Goal: Transaction & Acquisition: Purchase product/service

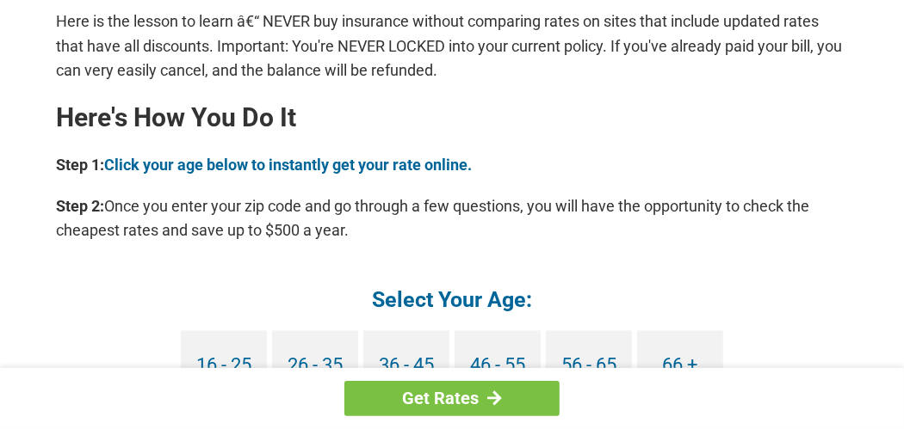
scroll to position [1525, 0]
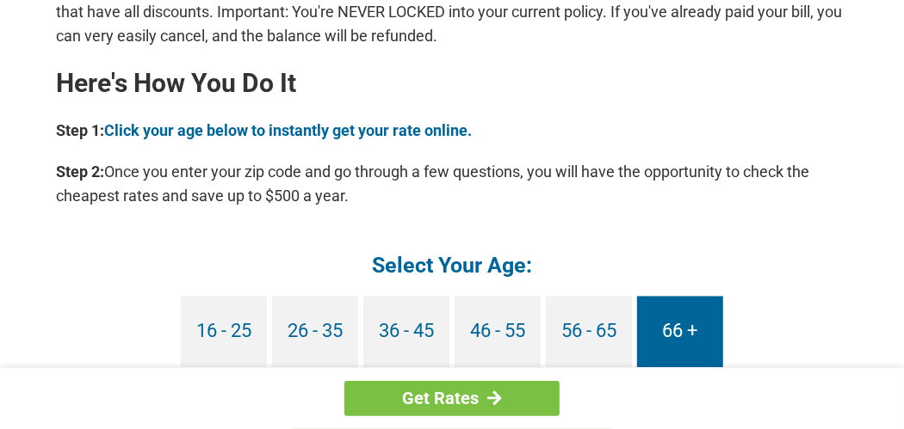
click at [686, 331] on link "66 +" at bounding box center [680, 332] width 86 height 71
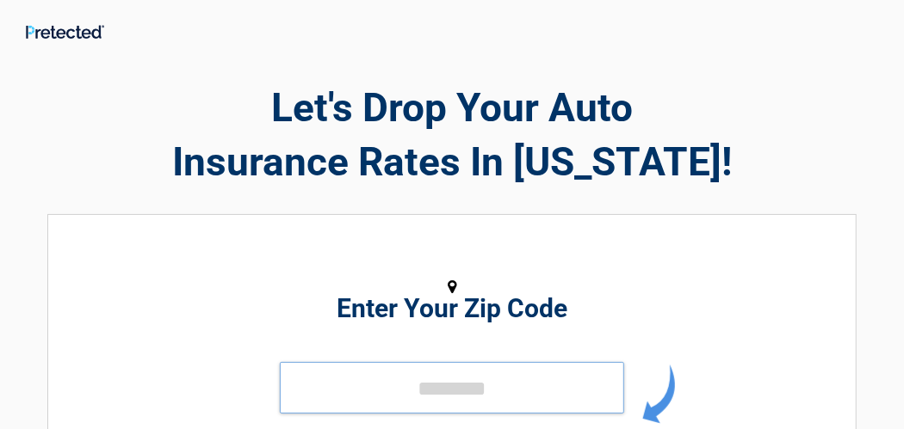
click at [504, 399] on input "tel" at bounding box center [452, 388] width 344 height 52
type input "*****"
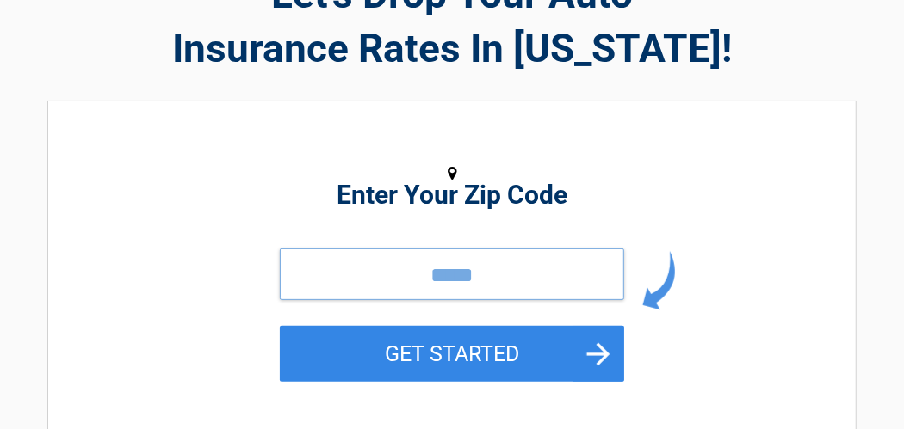
scroll to position [229, 0]
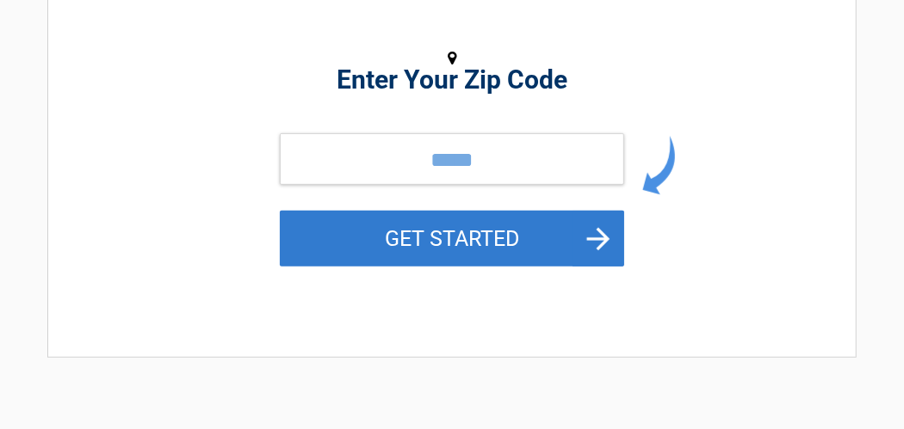
click at [376, 233] on button "GET STARTED" at bounding box center [452, 239] width 344 height 56
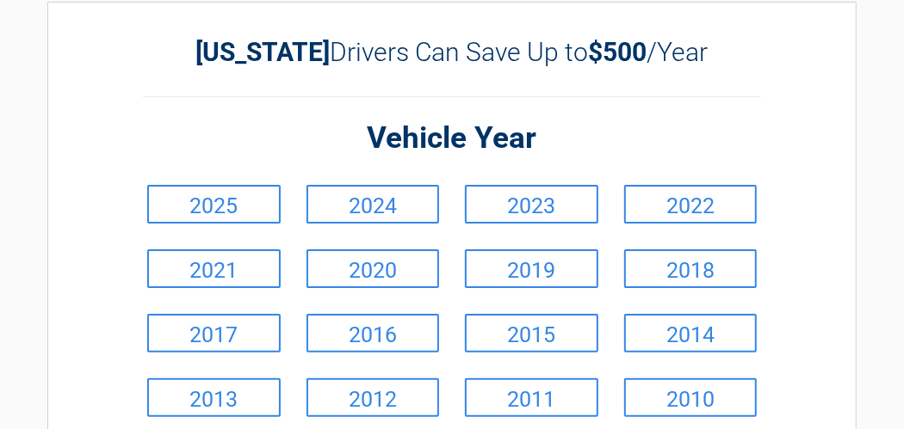
scroll to position [0, 0]
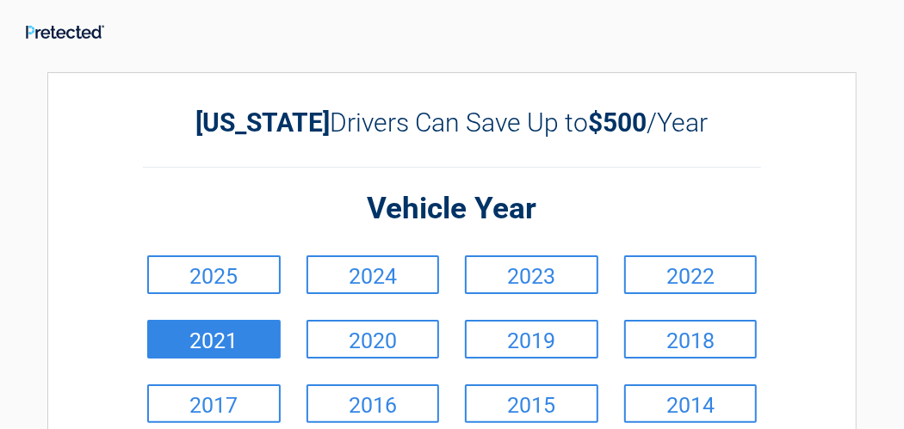
click at [253, 343] on link "2021" at bounding box center [213, 339] width 133 height 39
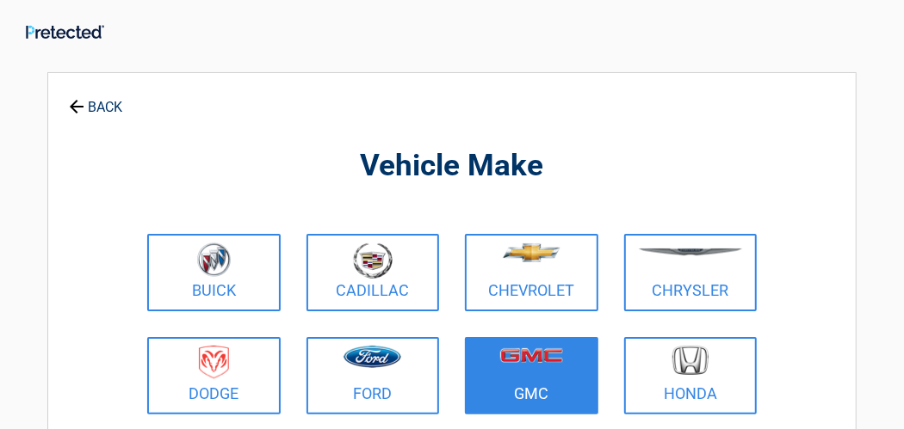
click at [504, 355] on img at bounding box center [531, 356] width 63 height 15
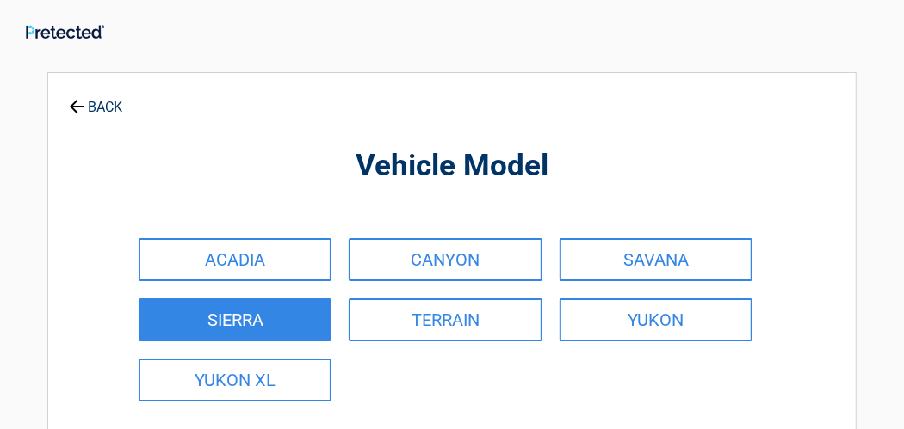
click at [308, 312] on link "SIERRA" at bounding box center [235, 320] width 193 height 43
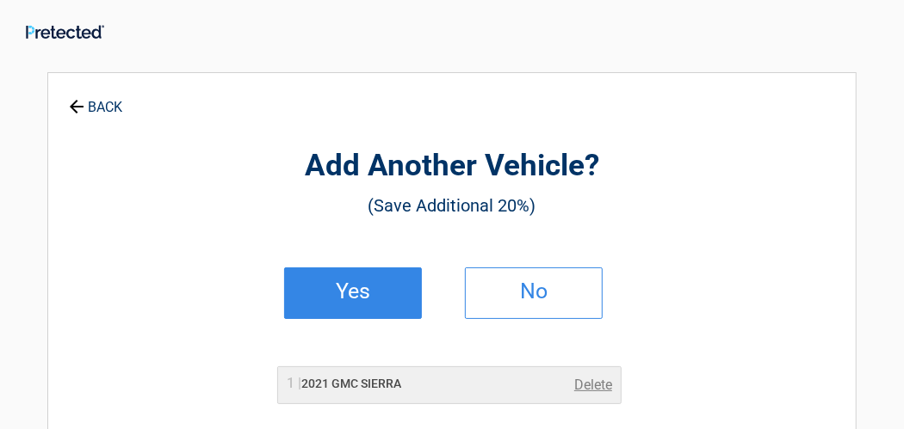
click at [351, 298] on h2 "Yes" at bounding box center [353, 292] width 102 height 12
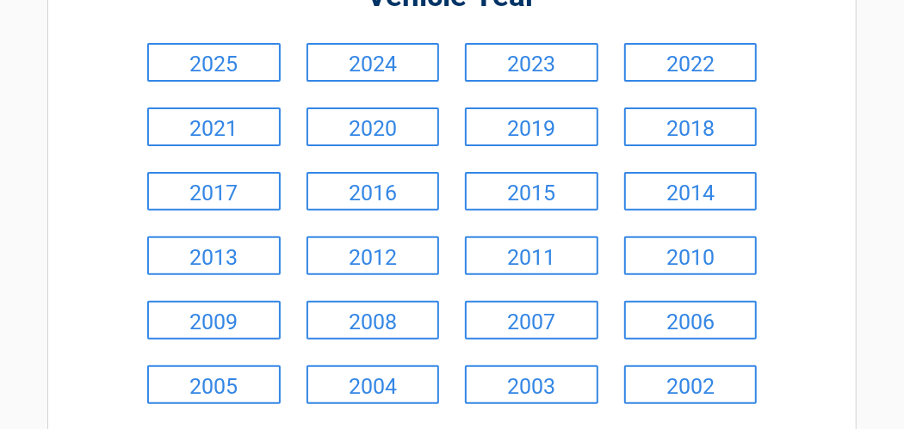
scroll to position [229, 0]
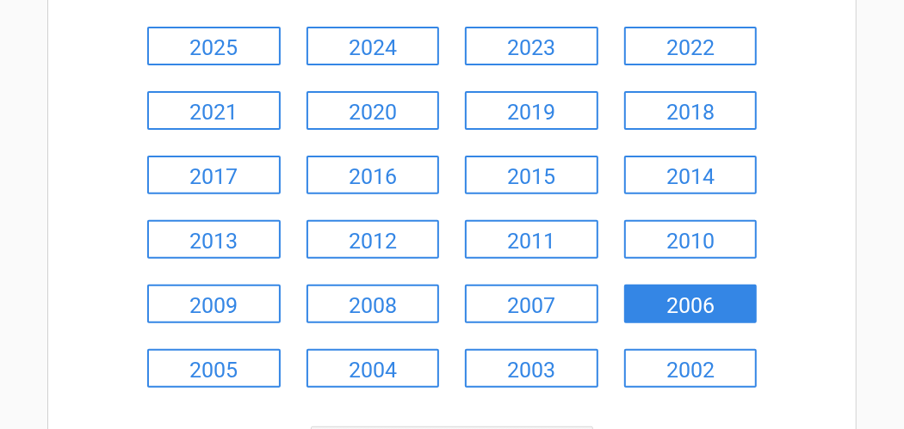
click at [662, 320] on link "2006" at bounding box center [690, 304] width 133 height 39
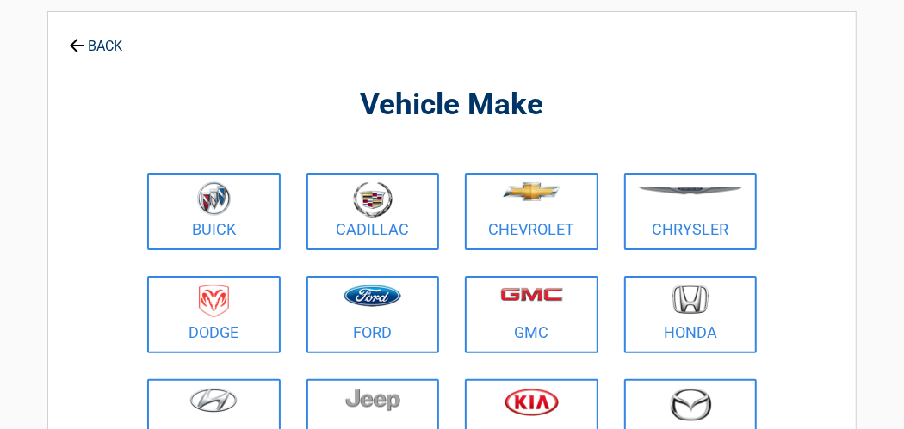
scroll to position [0, 0]
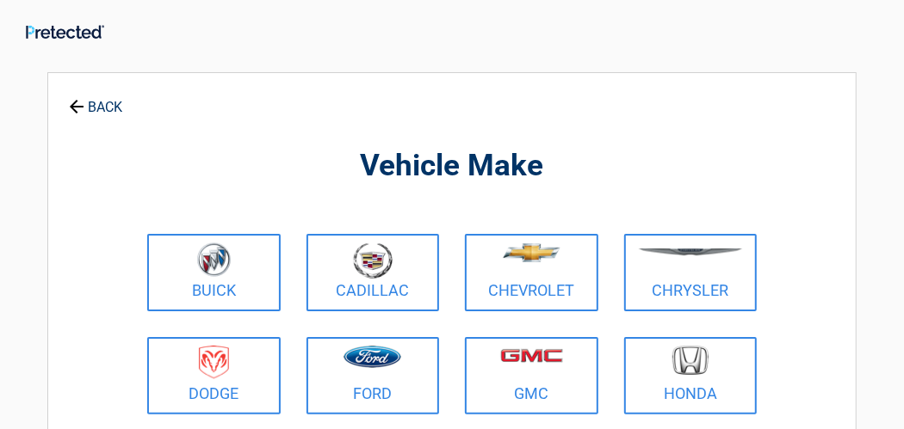
click at [505, 242] on link "Chevrolet" at bounding box center [531, 272] width 133 height 77
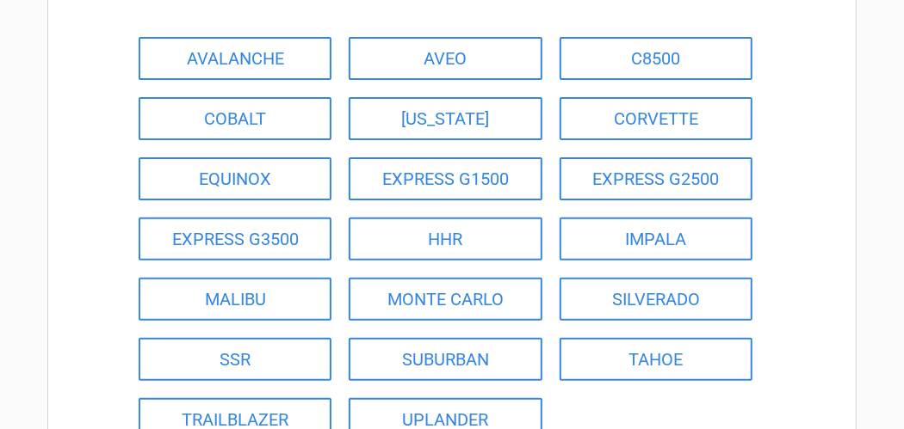
scroll to position [206, 0]
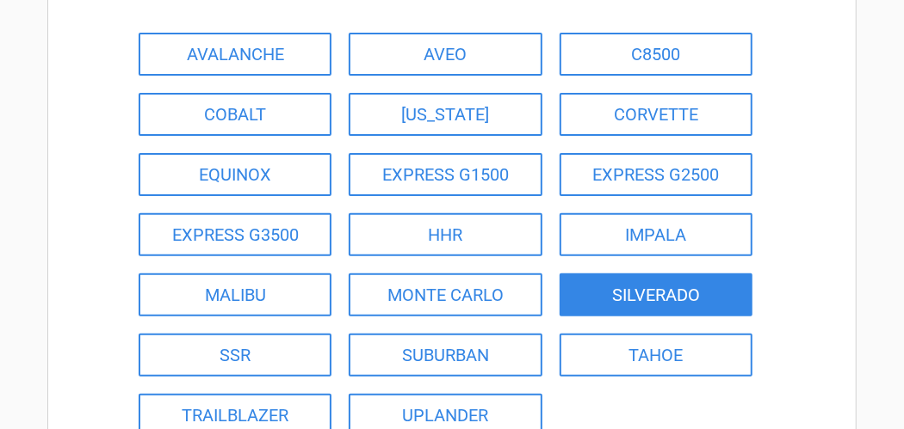
click at [681, 300] on link "SILVERADO" at bounding box center [655, 295] width 193 height 43
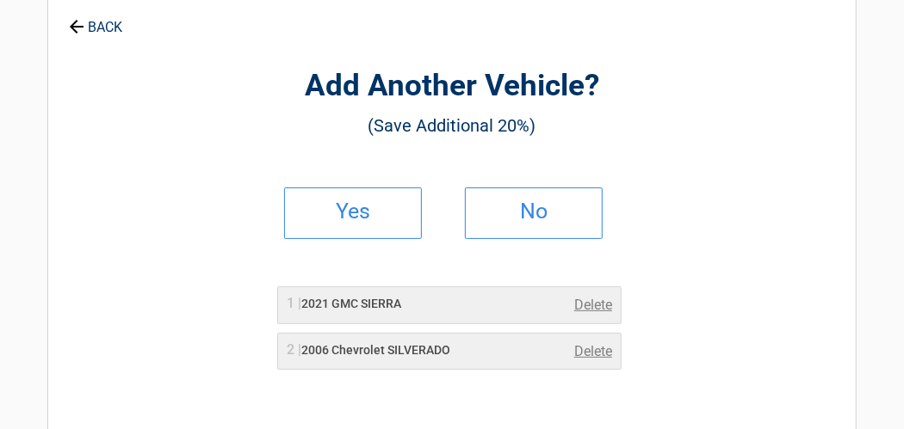
scroll to position [87, 0]
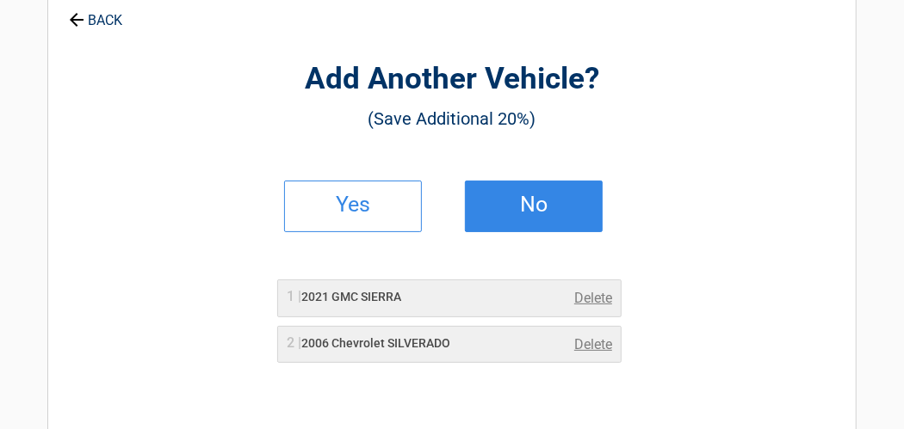
click at [553, 188] on link "No" at bounding box center [534, 207] width 138 height 52
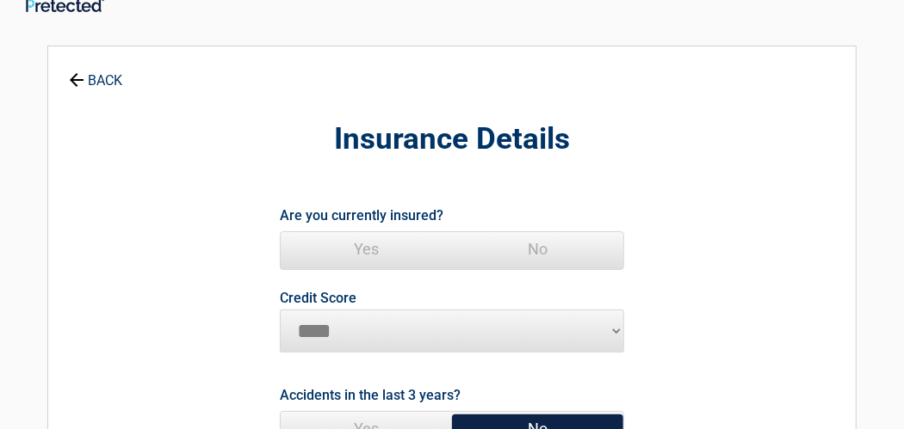
scroll to position [0, 0]
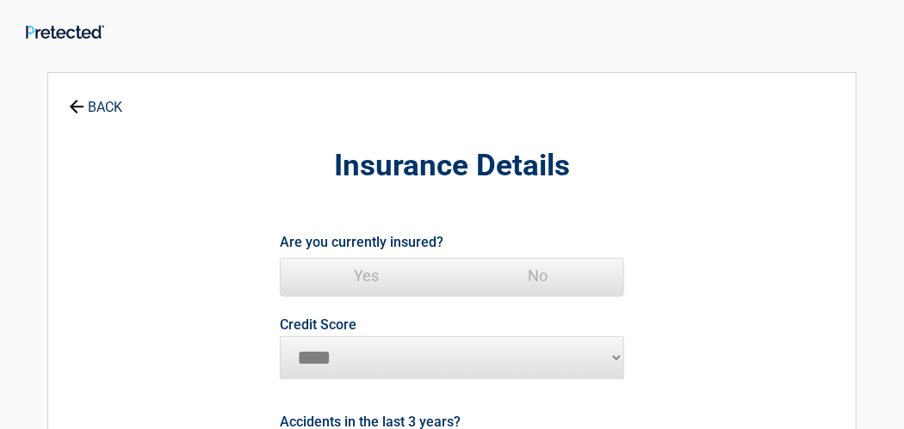
click at [375, 279] on span "Yes" at bounding box center [366, 276] width 171 height 34
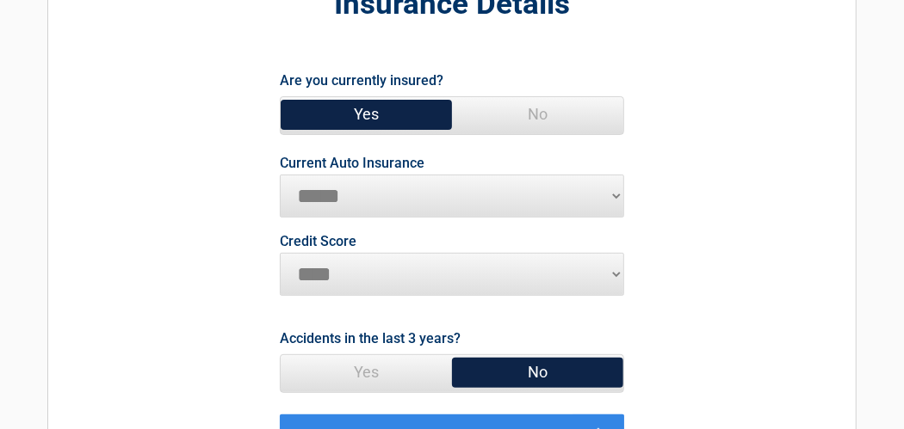
scroll to position [165, 0]
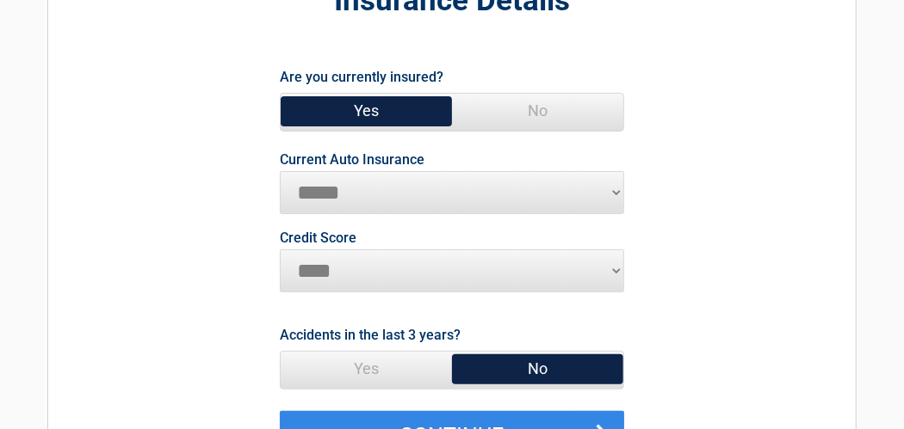
click at [615, 191] on select "**********" at bounding box center [452, 192] width 344 height 43
select select "**********"
click at [280, 171] on select "**********" at bounding box center [452, 192] width 344 height 43
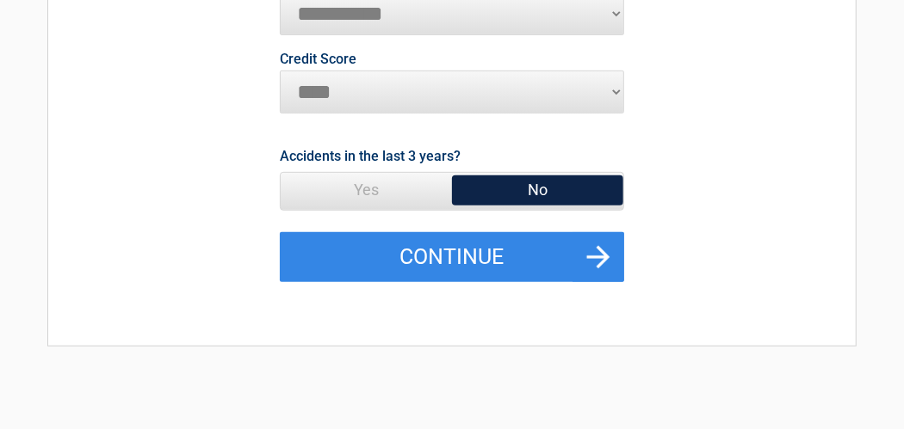
scroll to position [383, 0]
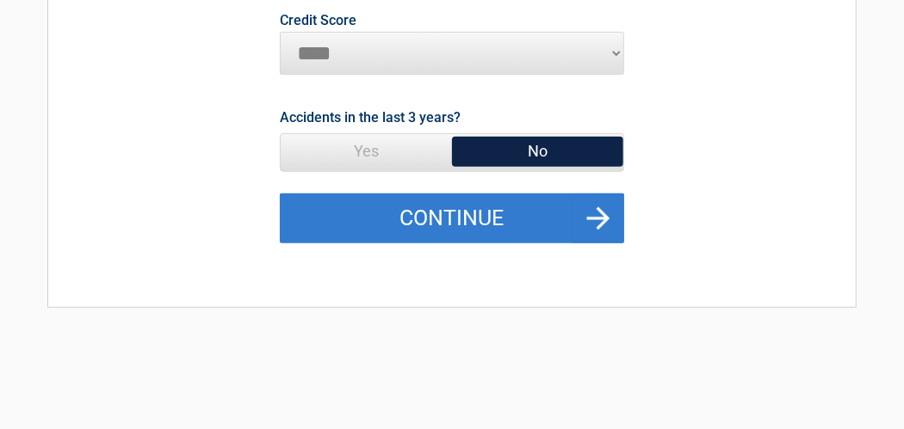
click at [602, 219] on button "Continue" at bounding box center [452, 219] width 344 height 50
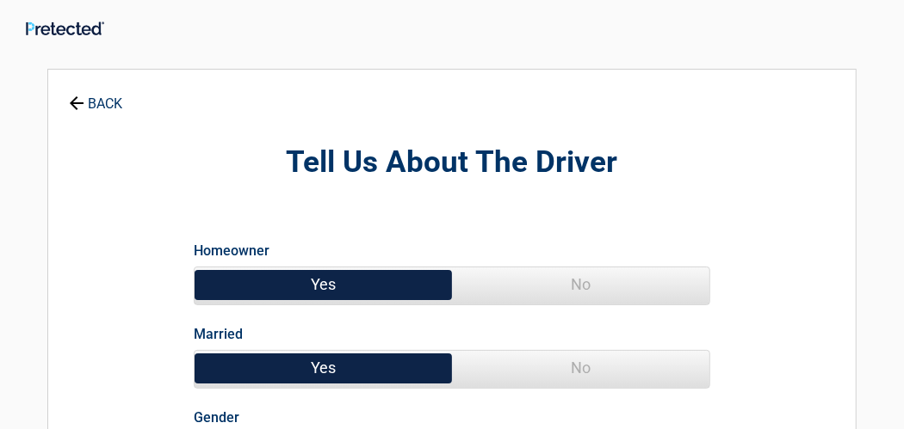
scroll to position [0, 0]
